Goal: Task Accomplishment & Management: Use online tool/utility

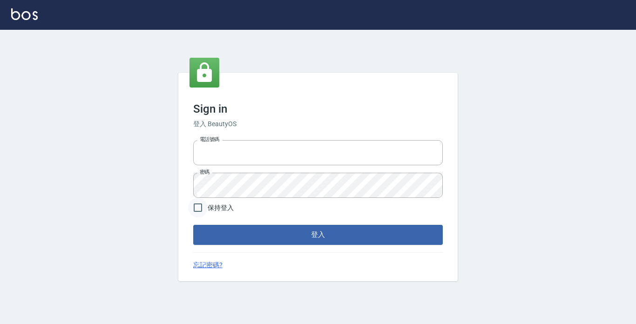
type input "2419711"
click at [200, 206] on input "保持登入" at bounding box center [198, 208] width 20 height 20
checkbox input "true"
click at [208, 232] on button "登入" at bounding box center [318, 235] width 250 height 20
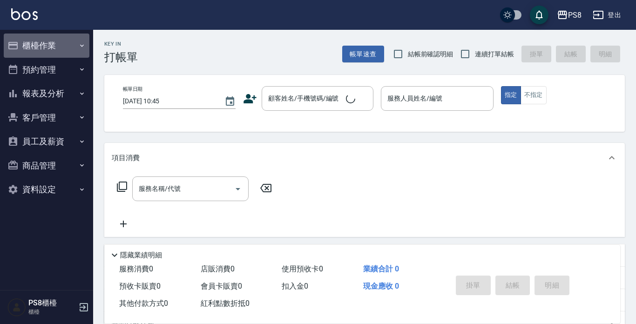
click at [43, 42] on button "櫃檯作業" at bounding box center [47, 46] width 86 height 24
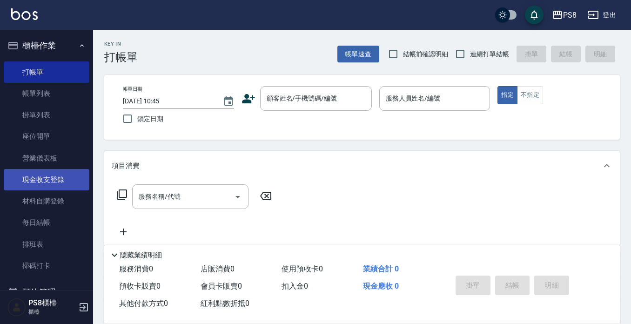
click at [50, 177] on link "現金收支登錄" at bounding box center [47, 179] width 86 height 21
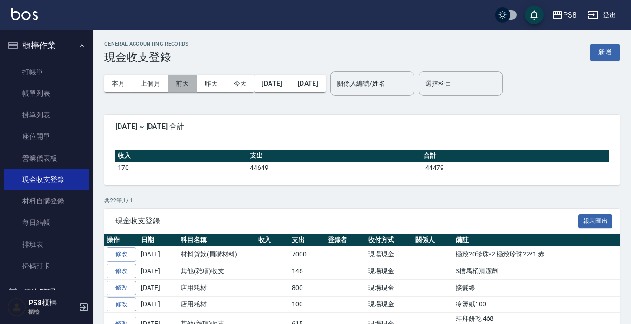
click at [191, 88] on button "前天" at bounding box center [183, 83] width 29 height 17
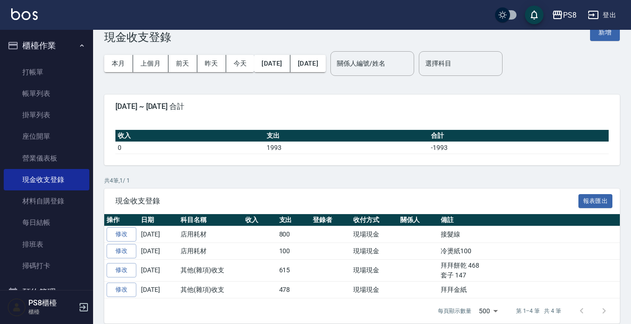
scroll to position [31, 0]
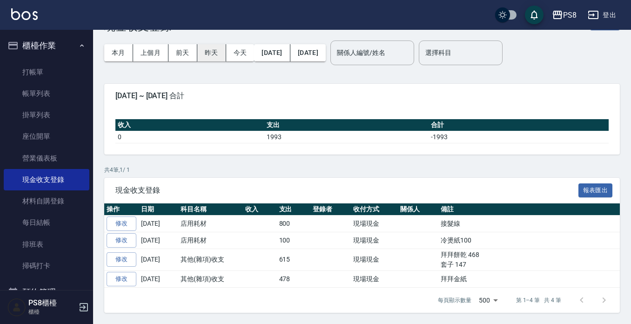
click at [203, 58] on button "昨天" at bounding box center [211, 52] width 29 height 17
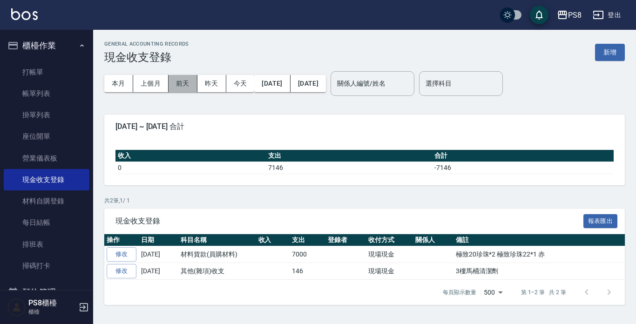
click at [188, 81] on button "前天" at bounding box center [183, 83] width 29 height 17
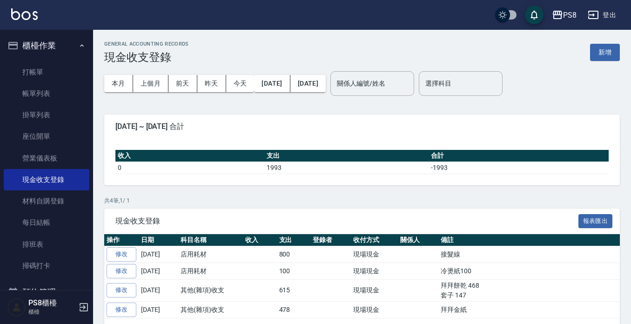
scroll to position [31, 0]
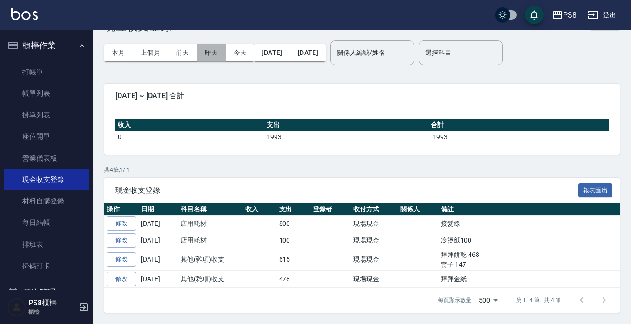
click at [212, 54] on button "昨天" at bounding box center [211, 52] width 29 height 17
